Goal: Check status: Check status

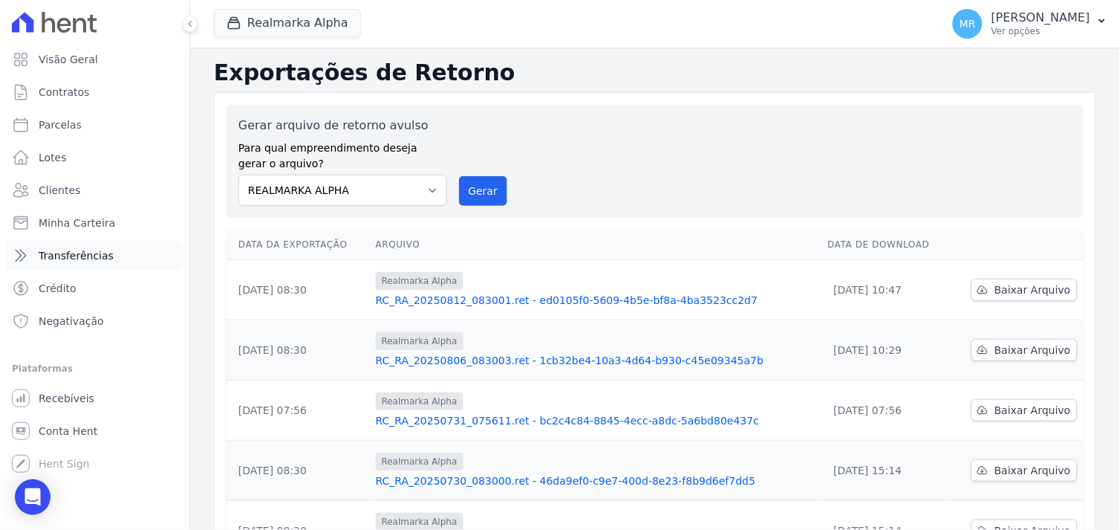
click at [59, 260] on span "Transferências" at bounding box center [76, 255] width 75 height 15
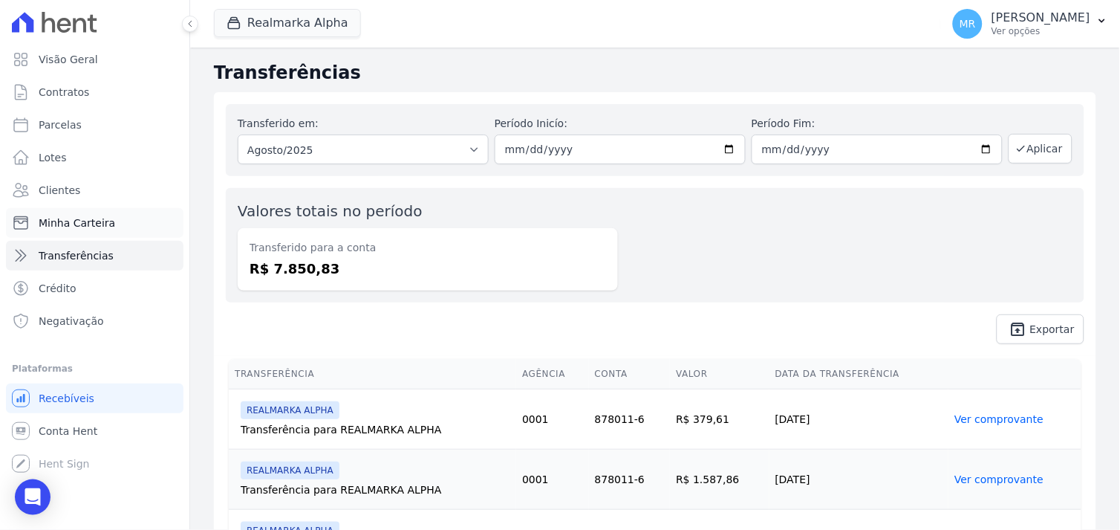
click at [62, 226] on span "Minha Carteira" at bounding box center [77, 222] width 77 height 15
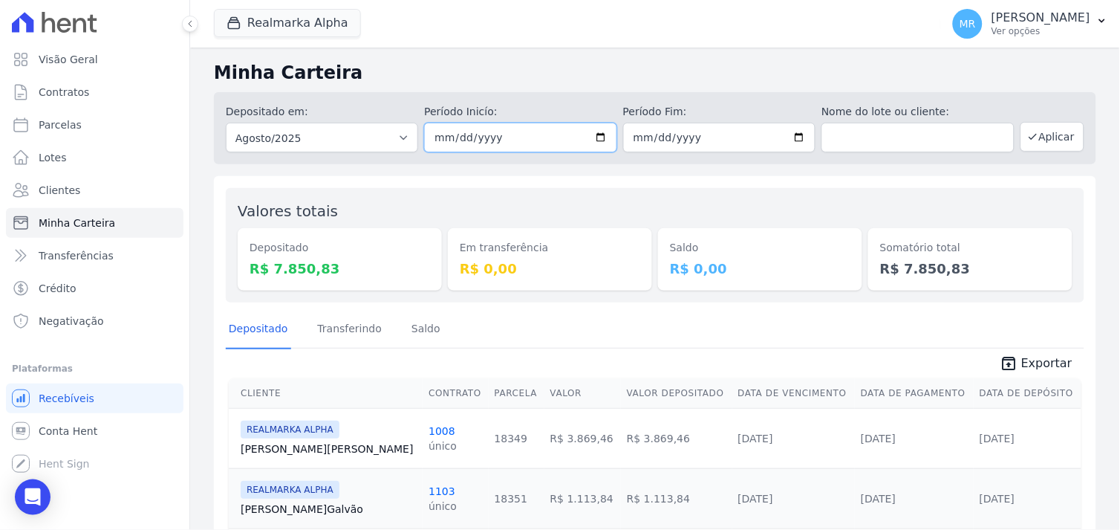
click at [602, 134] on input "[DATE]" at bounding box center [520, 138] width 192 height 30
type input "[DATE]"
drag, startPoint x: 796, startPoint y: 137, endPoint x: 755, endPoint y: 154, distance: 44.3
click at [795, 138] on input "[DATE]" at bounding box center [719, 138] width 192 height 30
type input "[DATE]"
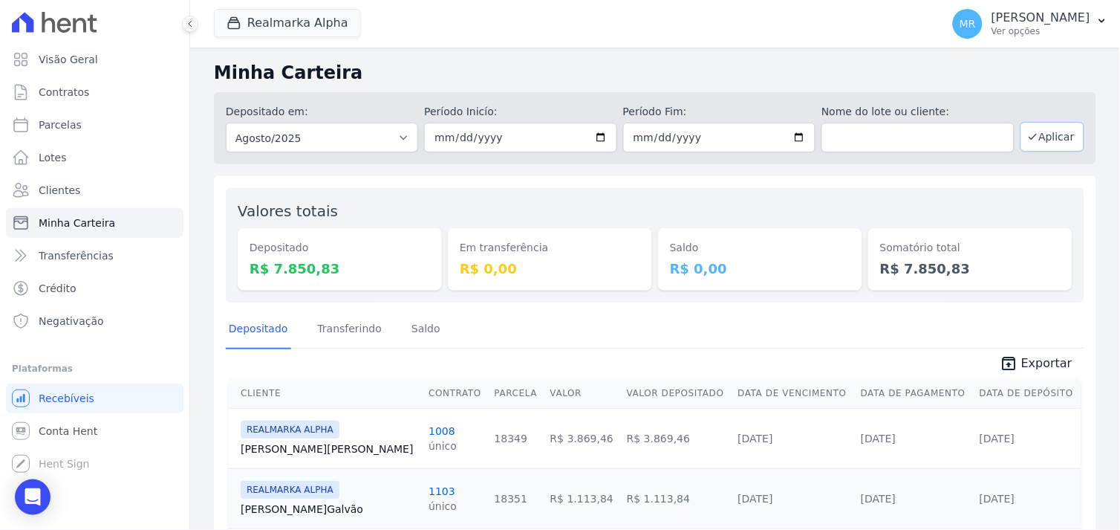
drag, startPoint x: 1056, startPoint y: 139, endPoint x: 1115, endPoint y: 186, distance: 75.6
click at [1055, 139] on button "Aplicar" at bounding box center [1053, 137] width 64 height 30
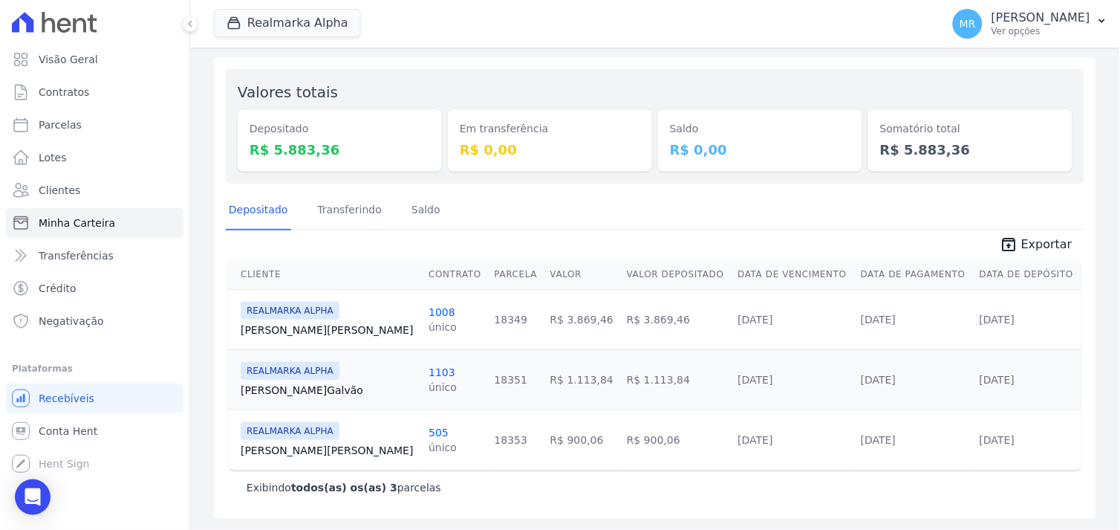
drag, startPoint x: 233, startPoint y: 273, endPoint x: 1033, endPoint y: 453, distance: 820.8
click at [1033, 453] on table "Cliente Contrato Parcela Valor Valor Depositado Data de Vencimento Data de Paga…" at bounding box center [655, 364] width 853 height 210
copy table "Loremip Dolorsit Ametcon Adipi Elits Doeiusmodt Inci ut Laboreetdo Magn al Enim…"
click at [559, 238] on span "unarchive Exportar" at bounding box center [655, 243] width 859 height 27
click at [298, 22] on button "Realmarka Alpha" at bounding box center [287, 23] width 147 height 28
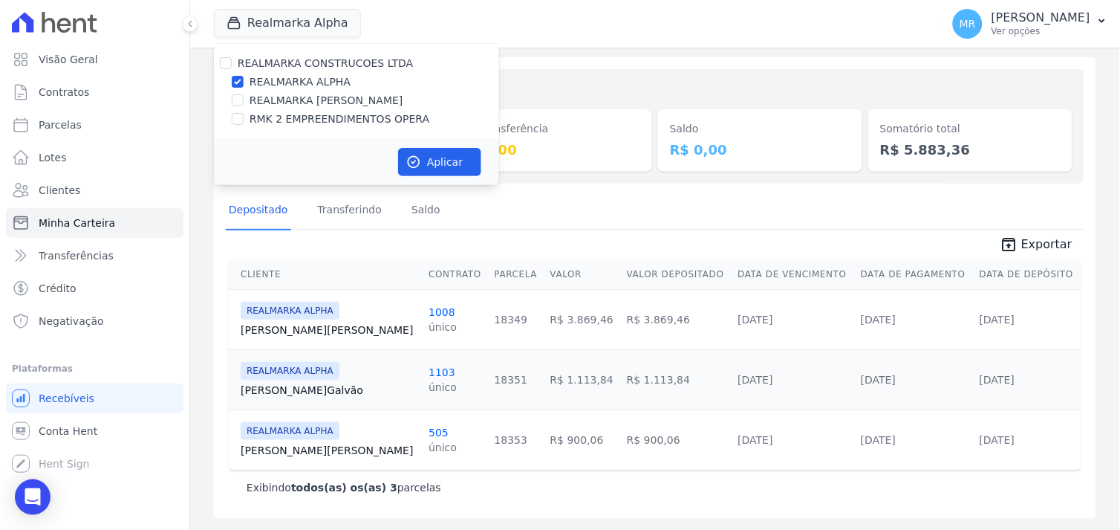
click at [242, 97] on div at bounding box center [238, 100] width 12 height 15
drag, startPoint x: 239, startPoint y: 100, endPoint x: 239, endPoint y: 89, distance: 11.1
click at [238, 100] on input "REALMARKA [PERSON_NAME]" at bounding box center [238, 100] width 12 height 12
checkbox input "true"
click at [241, 82] on input "REALMARKA ALPHA" at bounding box center [238, 82] width 12 height 12
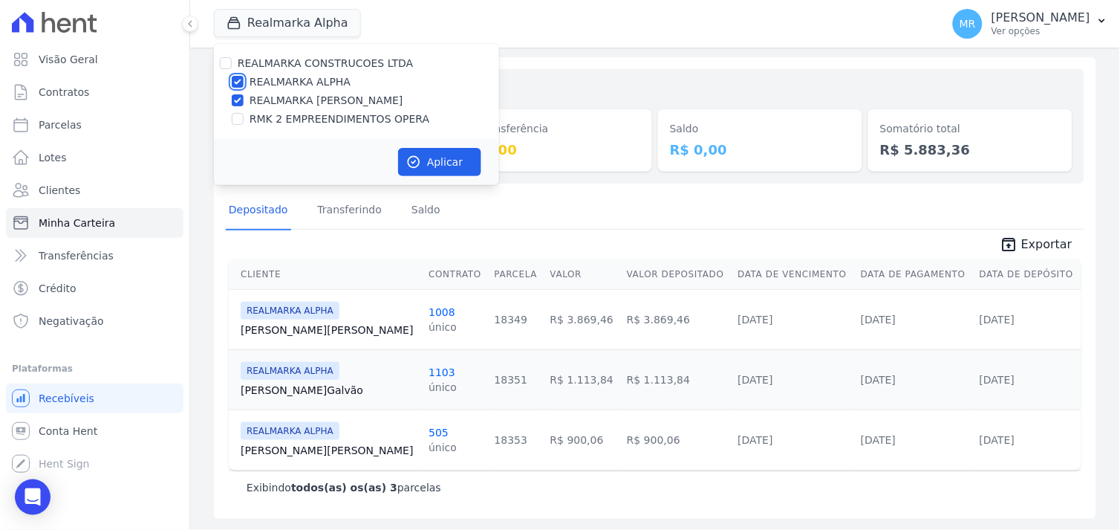
checkbox input "false"
click at [429, 157] on button "Aplicar" at bounding box center [439, 162] width 83 height 28
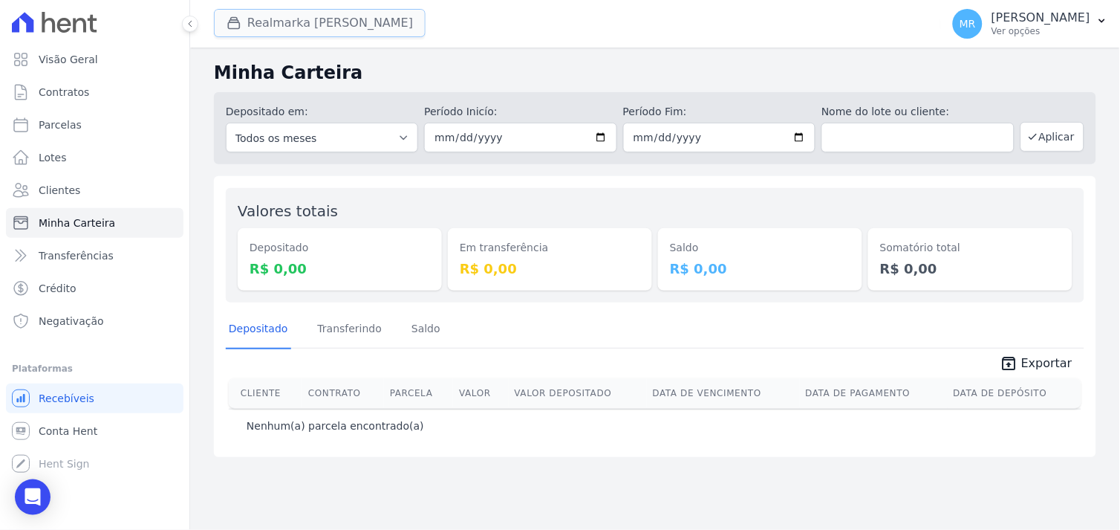
click at [317, 23] on button "Realmarka Reale" at bounding box center [320, 23] width 212 height 28
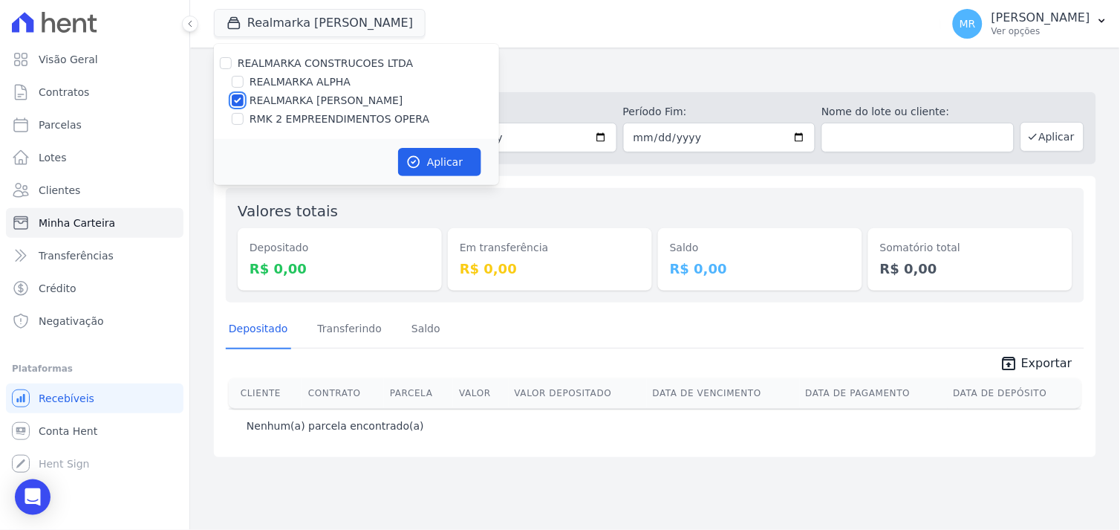
drag, startPoint x: 236, startPoint y: 98, endPoint x: 238, endPoint y: 115, distance: 17.2
click at [235, 98] on input "REALMARKA [PERSON_NAME]" at bounding box center [238, 100] width 12 height 12
checkbox input "false"
click at [233, 119] on input "RMK 2 EMPREENDIMENTOS OPERA" at bounding box center [238, 119] width 12 height 12
checkbox input "true"
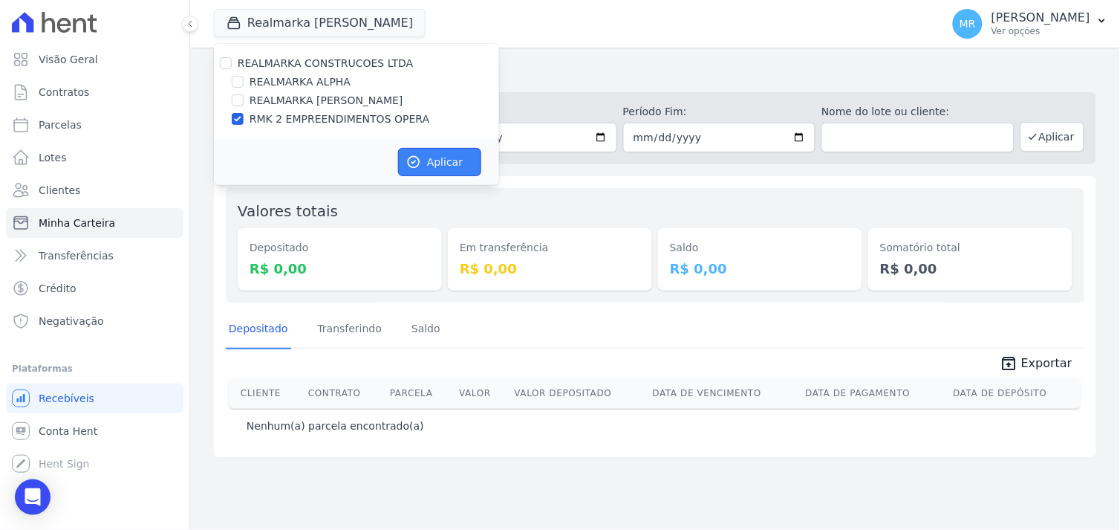
click at [433, 160] on button "Aplicar" at bounding box center [439, 162] width 83 height 28
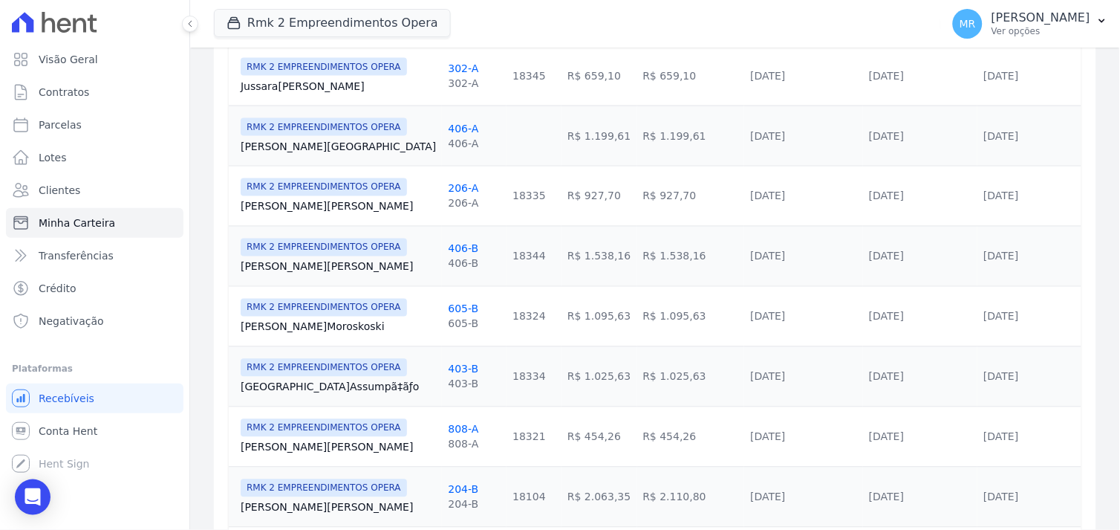
scroll to position [0, 0]
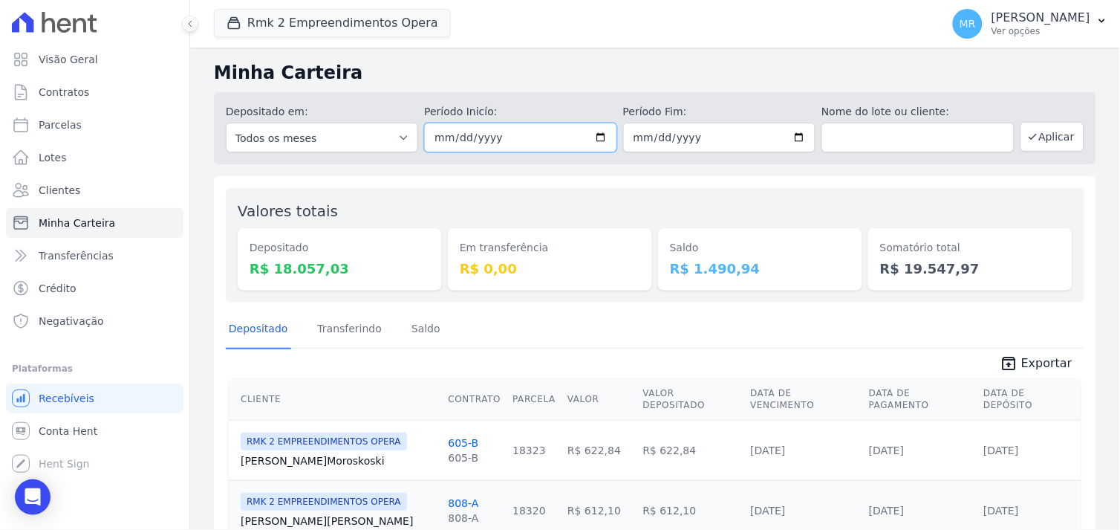
click at [594, 139] on input "[DATE]" at bounding box center [520, 138] width 192 height 30
type input "2025-08-11"
click at [788, 138] on input "[DATE]" at bounding box center [719, 138] width 192 height 30
click at [789, 135] on input "2025-08-11" at bounding box center [719, 138] width 192 height 30
type input "[DATE]"
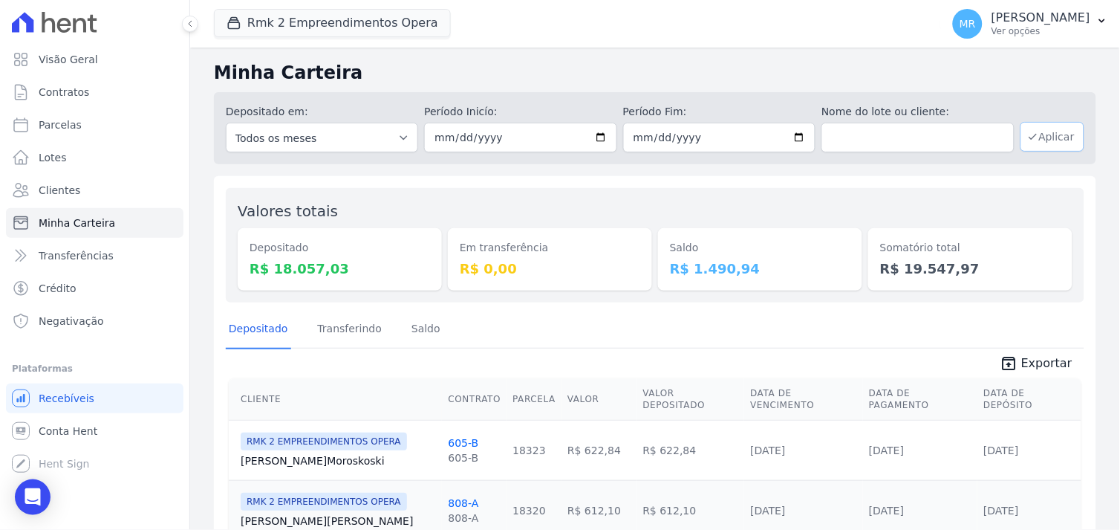
click at [1036, 141] on button "Aplicar" at bounding box center [1053, 137] width 64 height 30
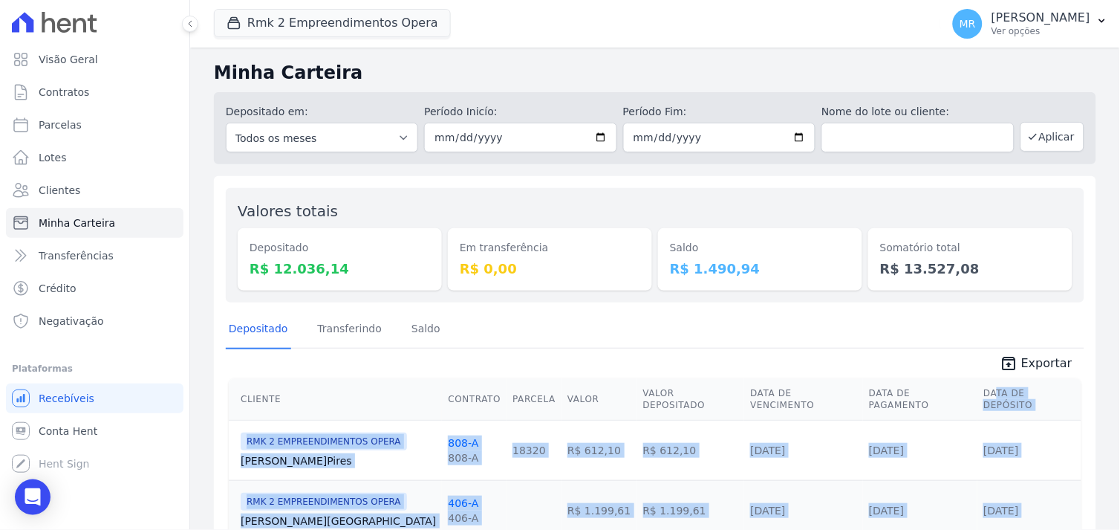
drag, startPoint x: 313, startPoint y: 462, endPoint x: 981, endPoint y: 384, distance: 672.4
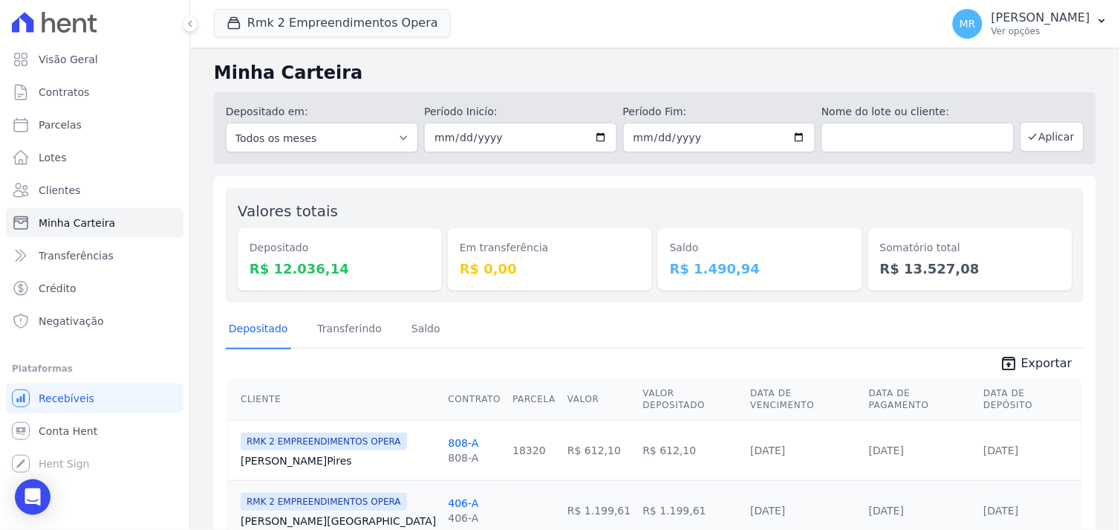
drag, startPoint x: 981, startPoint y: 384, endPoint x: 784, endPoint y: 345, distance: 200.8
click at [821, 349] on span "unarchive Exportar" at bounding box center [655, 361] width 859 height 27
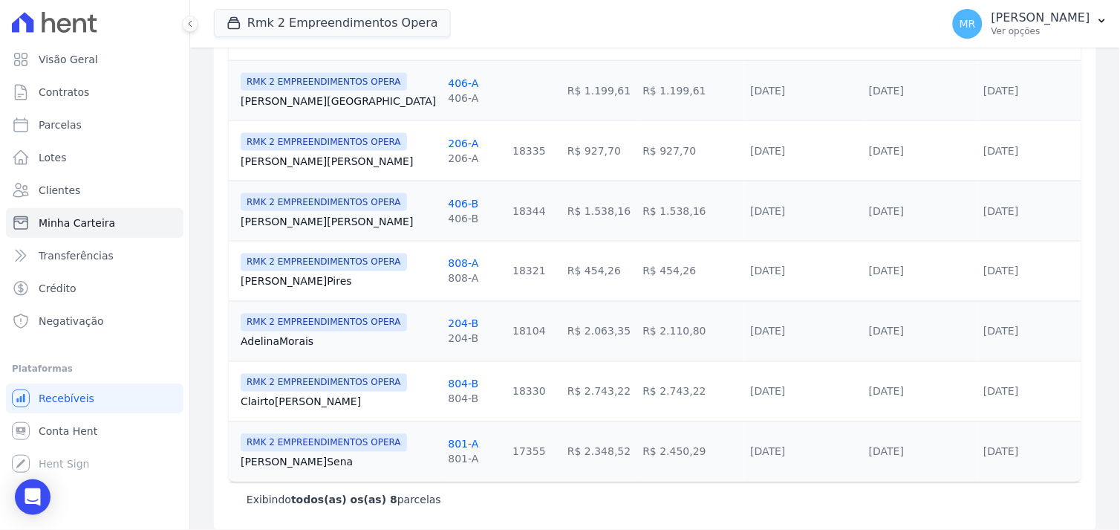
drag, startPoint x: 223, startPoint y: 428, endPoint x: 1048, endPoint y: 432, distance: 825.3
click at [1048, 432] on div "Valores totais Depositado R$ 12.036,14 Em transferência R$ 0,00 Saldo R$ 1.490,…" at bounding box center [655, 143] width 883 height 774
copy div "Cliente Contrato Parcela Valor Valor Depositado Data de Vencimento Data de Paga…"
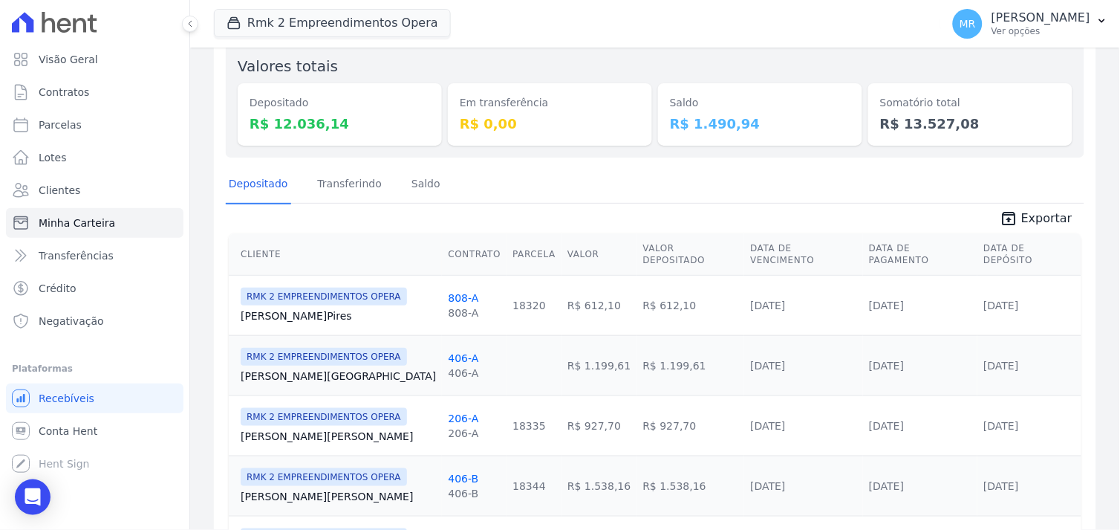
scroll to position [0, 0]
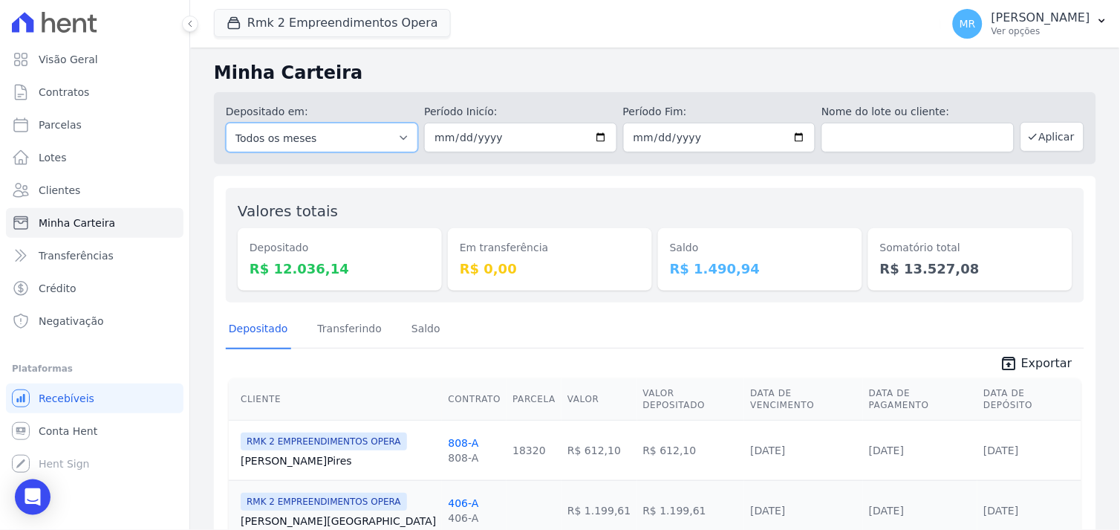
click at [324, 140] on select "Todos os meses Março/2024 Abril/2024 Maio/2024 Junho/2024 Julho/2024 Agosto/202…" at bounding box center [322, 138] width 192 height 30
click at [343, 30] on button "Rmk 2 Empreendimentos Opera" at bounding box center [332, 23] width 237 height 28
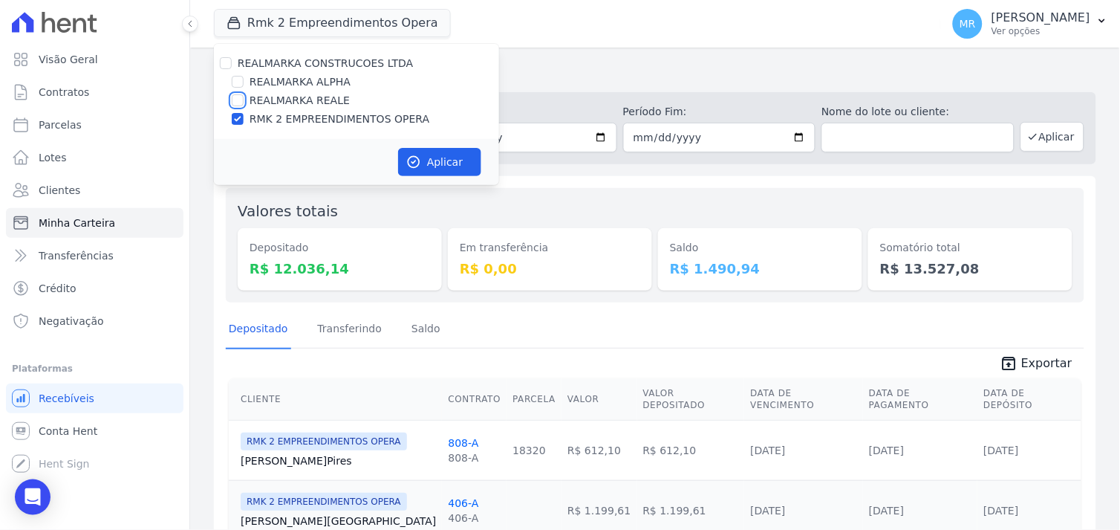
click at [235, 100] on input "REALMARKA [PERSON_NAME]" at bounding box center [238, 100] width 12 height 12
checkbox input "true"
click at [238, 119] on input "RMK 2 EMPREENDIMENTOS OPERA" at bounding box center [238, 119] width 12 height 12
checkbox input "false"
click at [470, 160] on button "Aplicar" at bounding box center [439, 162] width 83 height 28
